Goal: Information Seeking & Learning: Learn about a topic

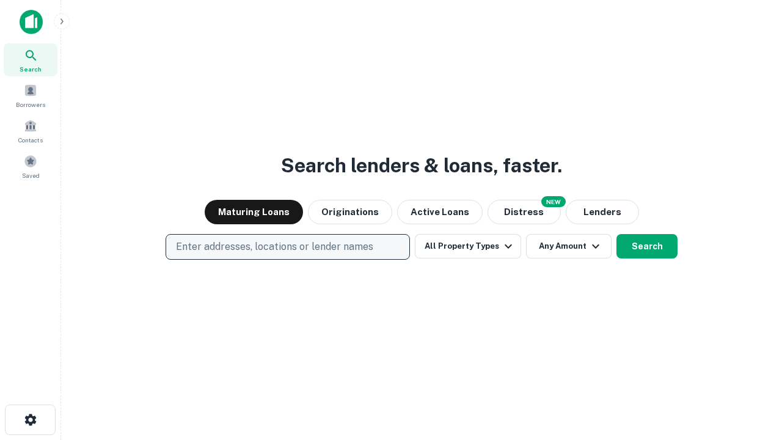
click at [287, 247] on p "Enter addresses, locations or lender names" at bounding box center [274, 246] width 197 height 15
type input "**********"
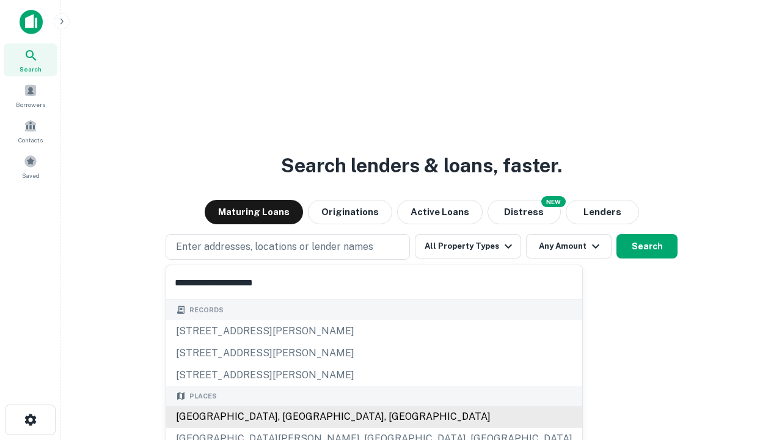
click at [292, 416] on div "[GEOGRAPHIC_DATA], [GEOGRAPHIC_DATA], [GEOGRAPHIC_DATA]" at bounding box center [374, 416] width 416 height 22
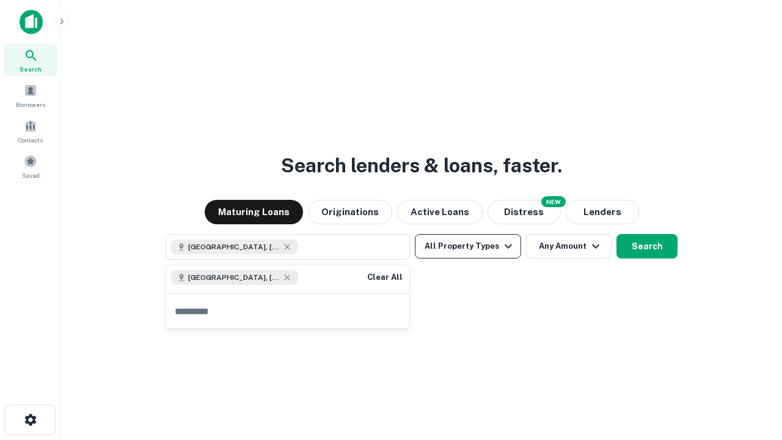
click at [468, 246] on button "All Property Types" at bounding box center [468, 246] width 106 height 24
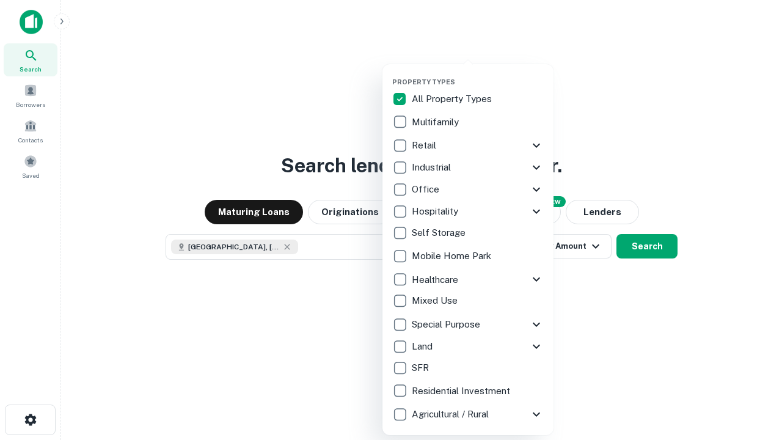
click at [477, 74] on button "button" at bounding box center [477, 74] width 171 height 1
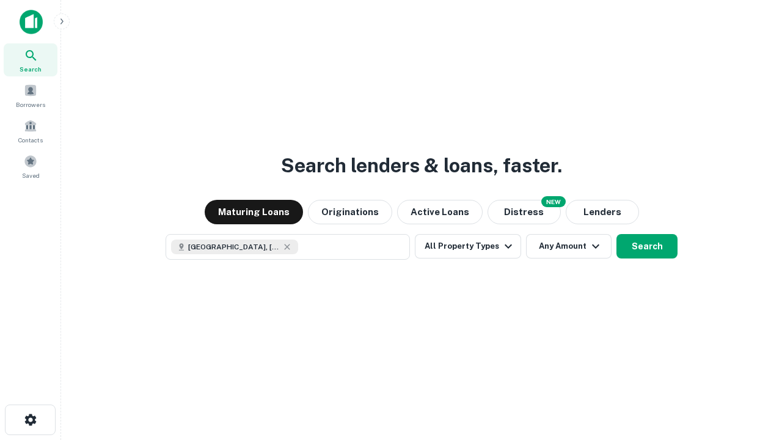
scroll to position [20, 0]
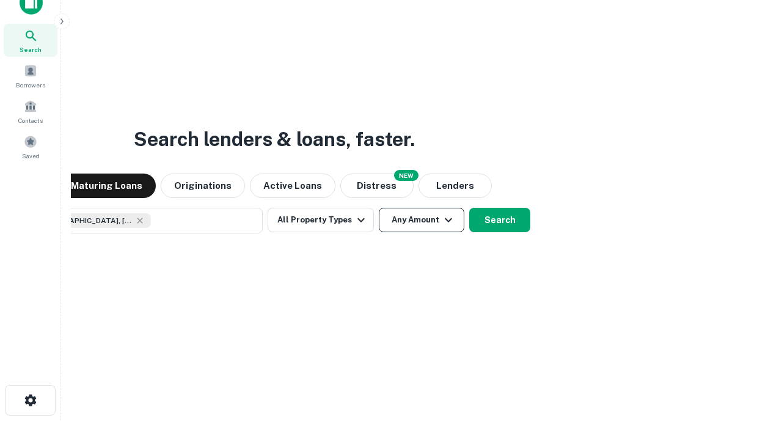
click at [379, 208] on button "Any Amount" at bounding box center [421, 220] width 85 height 24
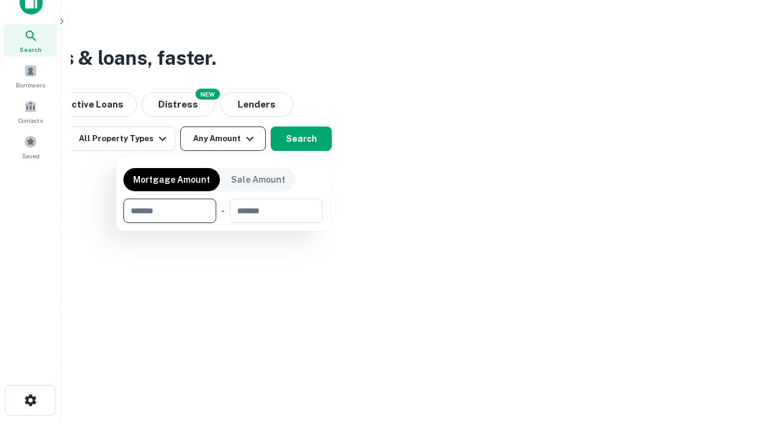
type input "*******"
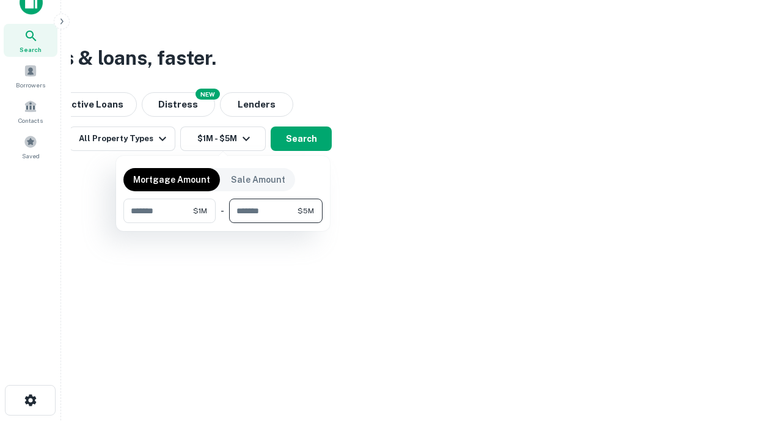
type input "*******"
click at [223, 223] on button "button" at bounding box center [222, 223] width 199 height 1
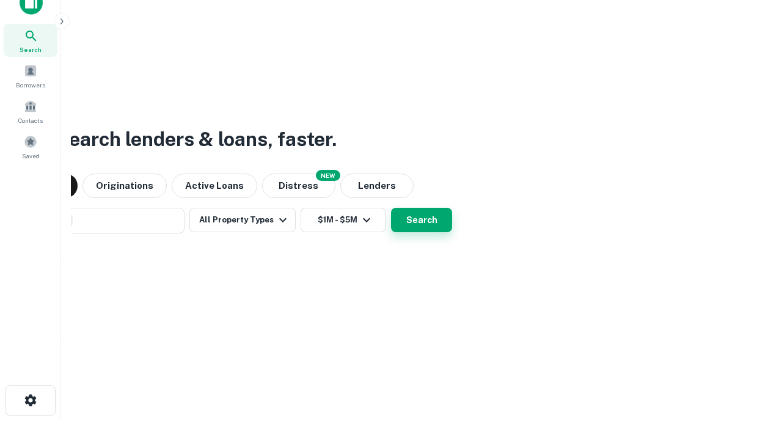
click at [391, 208] on button "Search" at bounding box center [421, 220] width 61 height 24
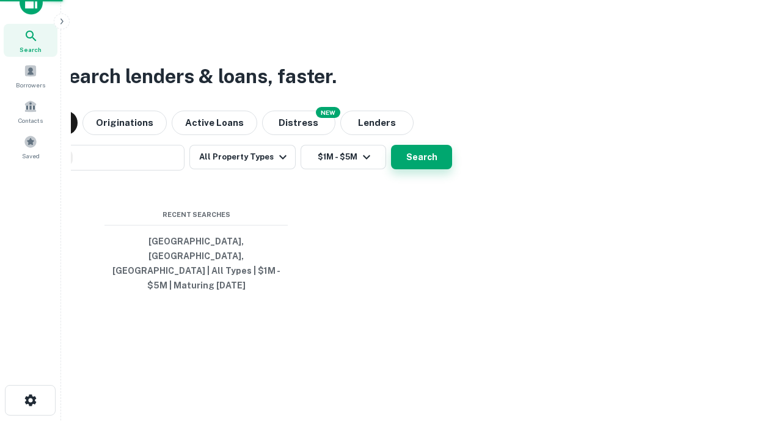
scroll to position [40, 346]
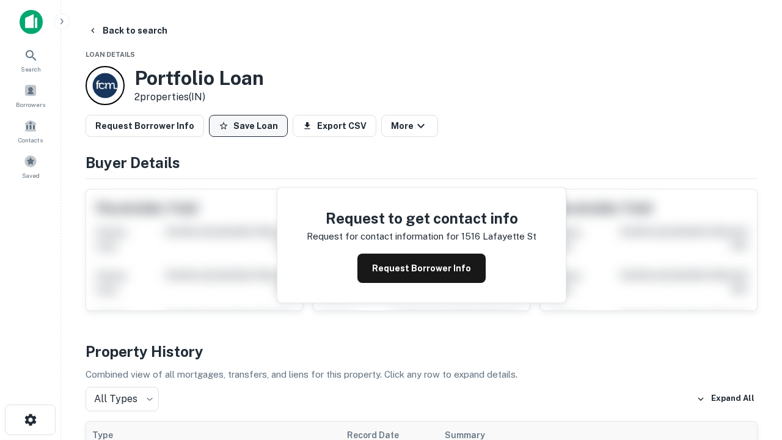
click at [248, 126] on button "Save Loan" at bounding box center [248, 126] width 79 height 22
click at [251, 126] on button "Save Loan" at bounding box center [248, 126] width 79 height 22
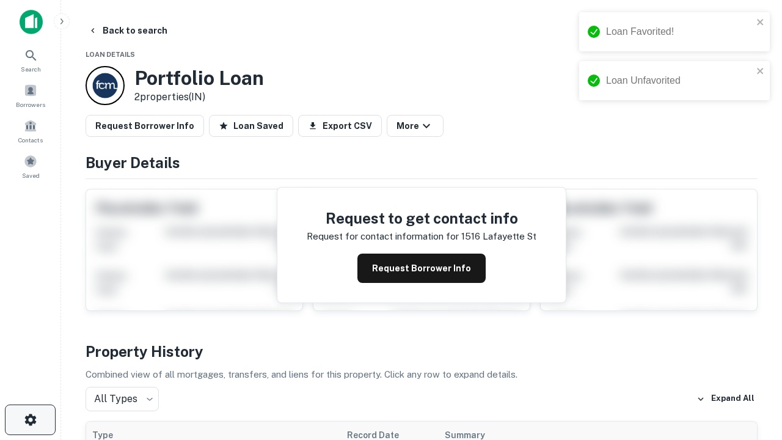
click at [30, 419] on icon "button" at bounding box center [30, 419] width 15 height 15
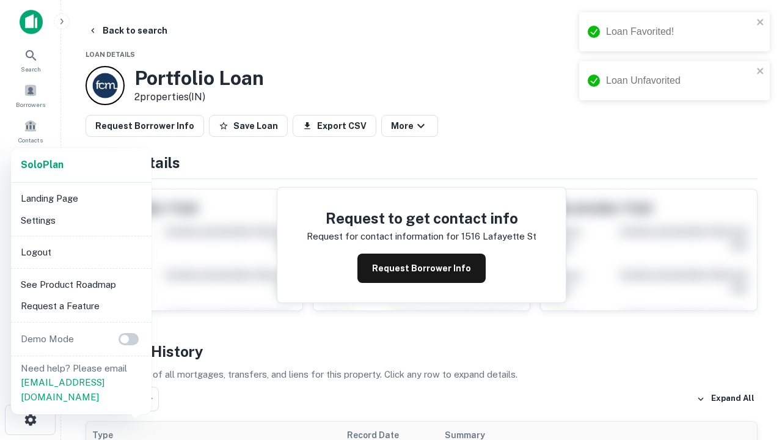
click at [81, 252] on li "Logout" at bounding box center [81, 252] width 131 height 22
